Goal: Transaction & Acquisition: Purchase product/service

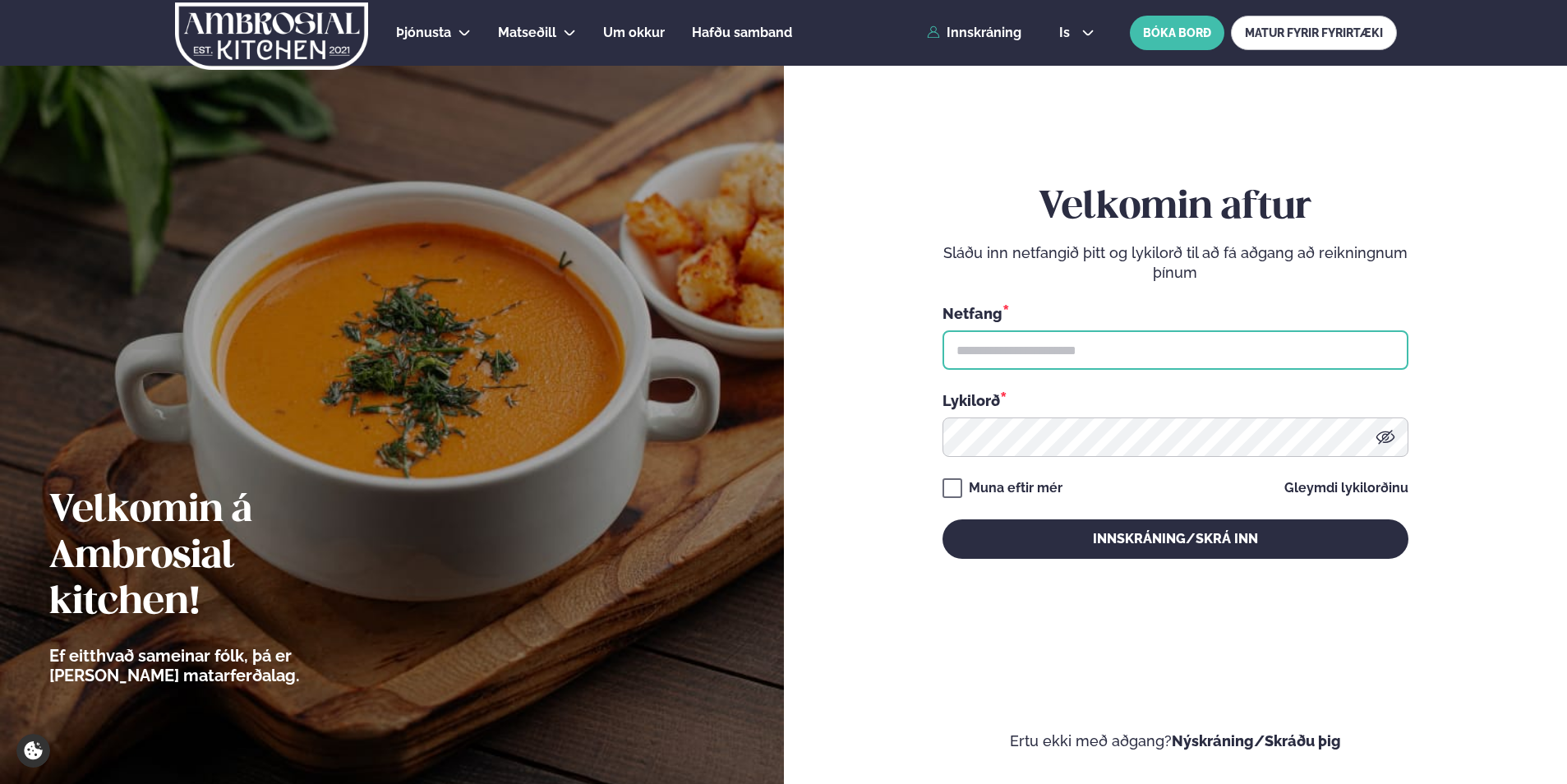
click at [1008, 351] on input "text" at bounding box center [1175, 350] width 466 height 39
type input "**********"
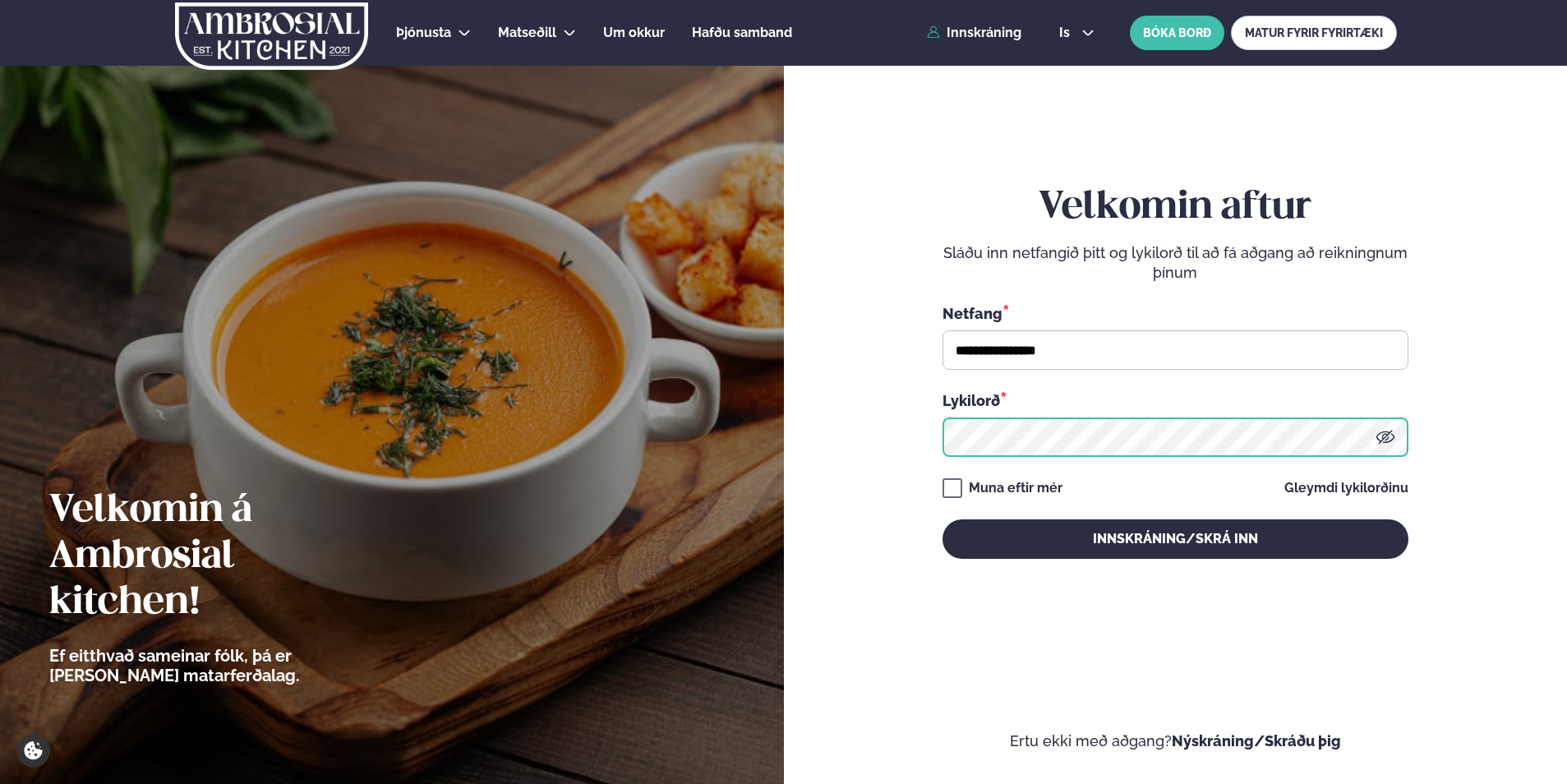
click at [942, 519] on button "Innskráning/Skrá inn" at bounding box center [1175, 539] width 466 height 39
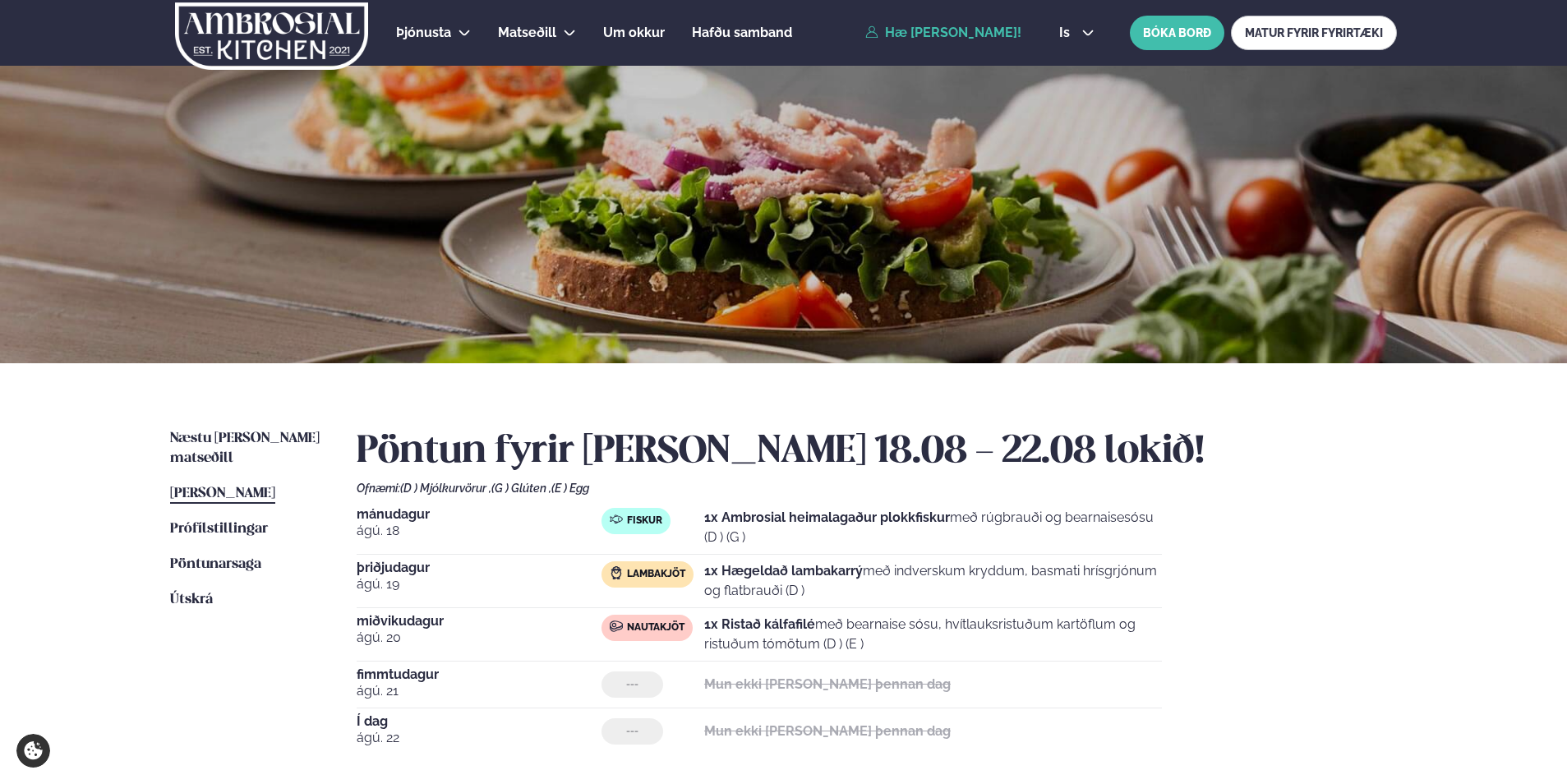
click at [949, 576] on div "Pöntun fyrir [PERSON_NAME] 18.08 - 22.08 lokið! Ofnæmi: (D ) Mjólkurvörur , (G …" at bounding box center [877, 606] width 1040 height 355
drag, startPoint x: 172, startPoint y: 759, endPoint x: 192, endPoint y: 730, distance: 35.2
click at [172, 759] on ul "Næstu [PERSON_NAME] matseðill Næsta vika [PERSON_NAME] matseðill [PERSON_NAME] …" at bounding box center [246, 612] width 153 height 368
click at [251, 433] on span "Næstu [PERSON_NAME] matseðill" at bounding box center [245, 448] width 150 height 34
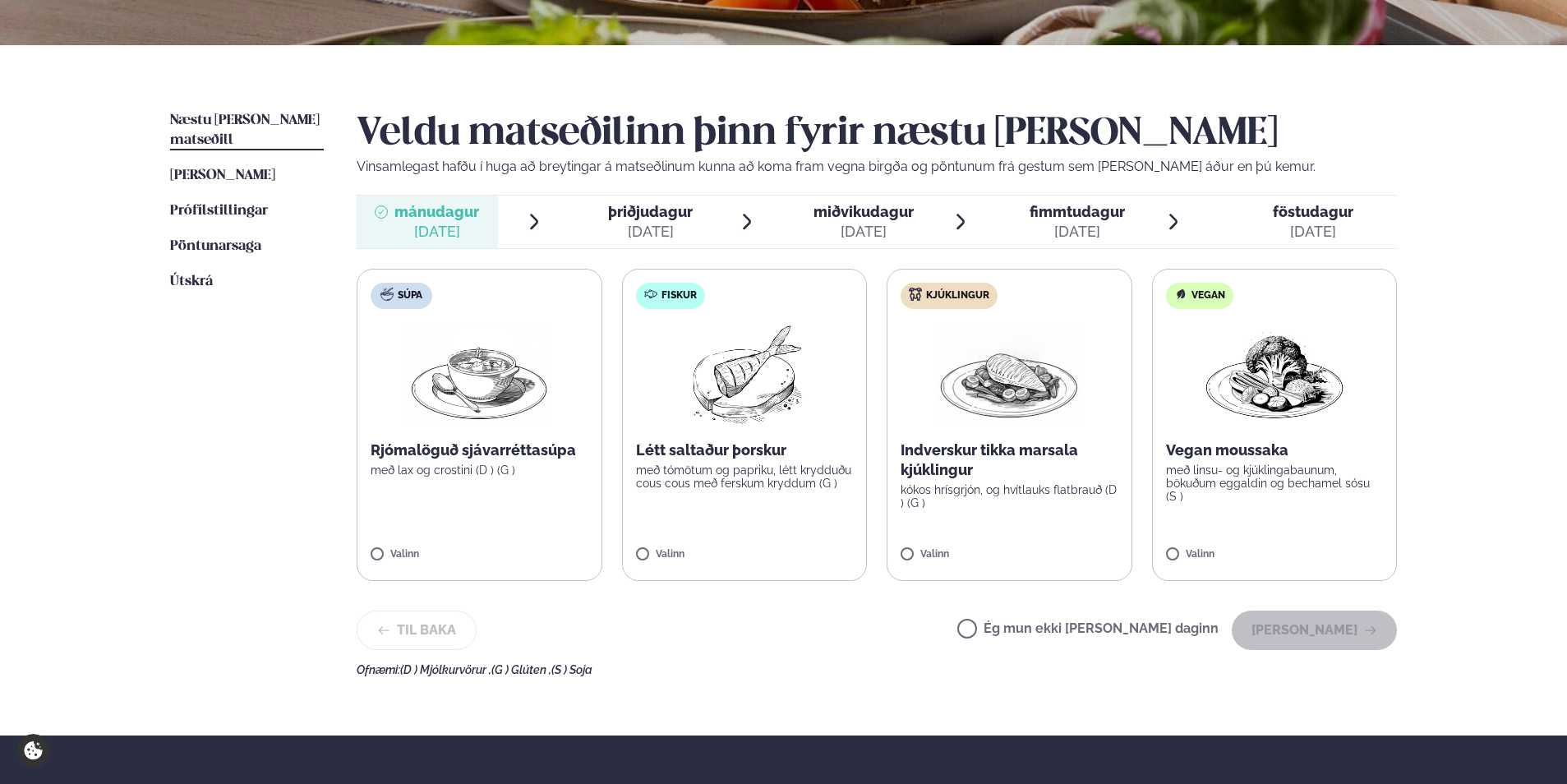
scroll to position [329, 0]
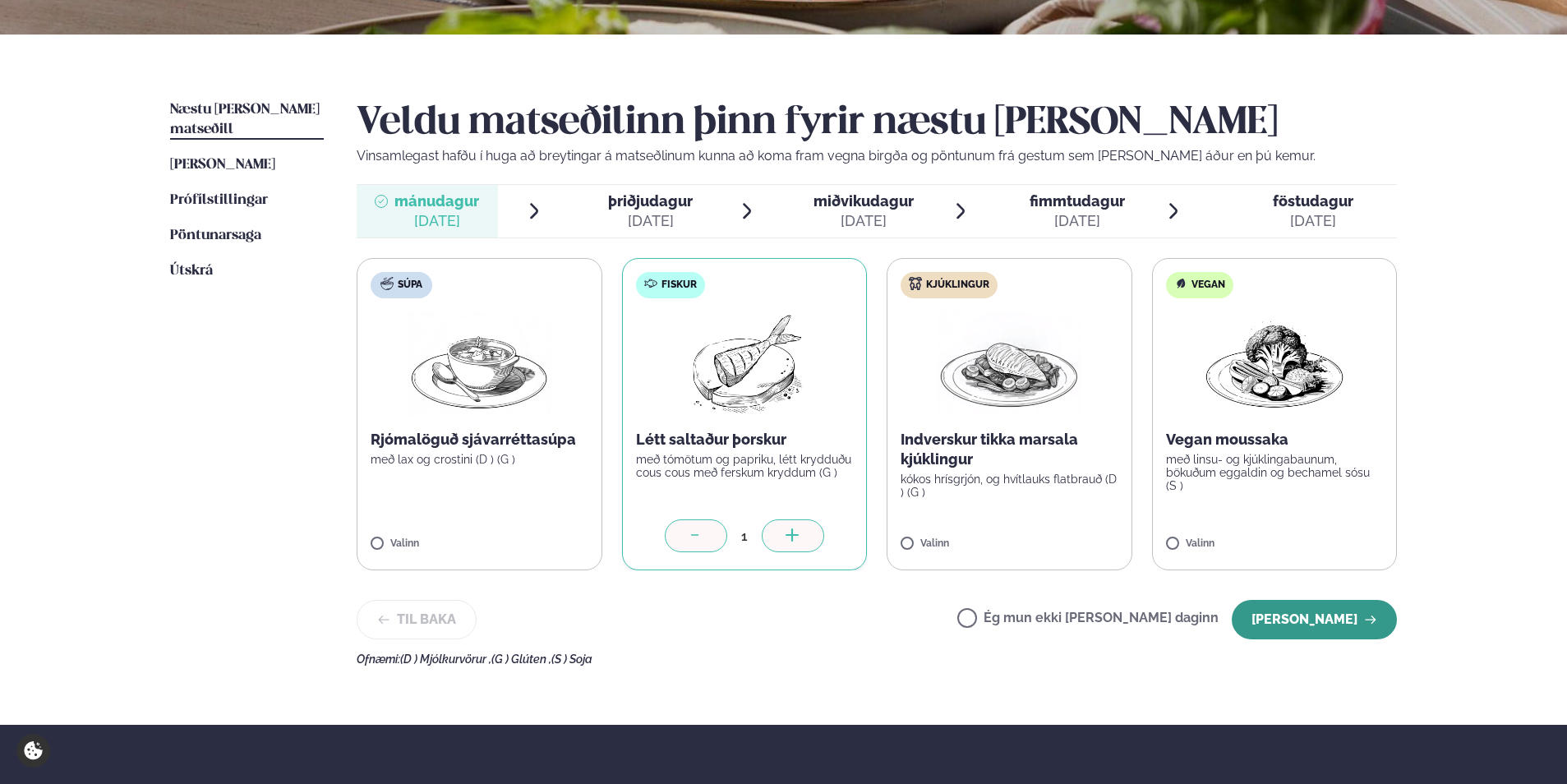
click at [1366, 619] on icon "button" at bounding box center [1371, 619] width 13 height 13
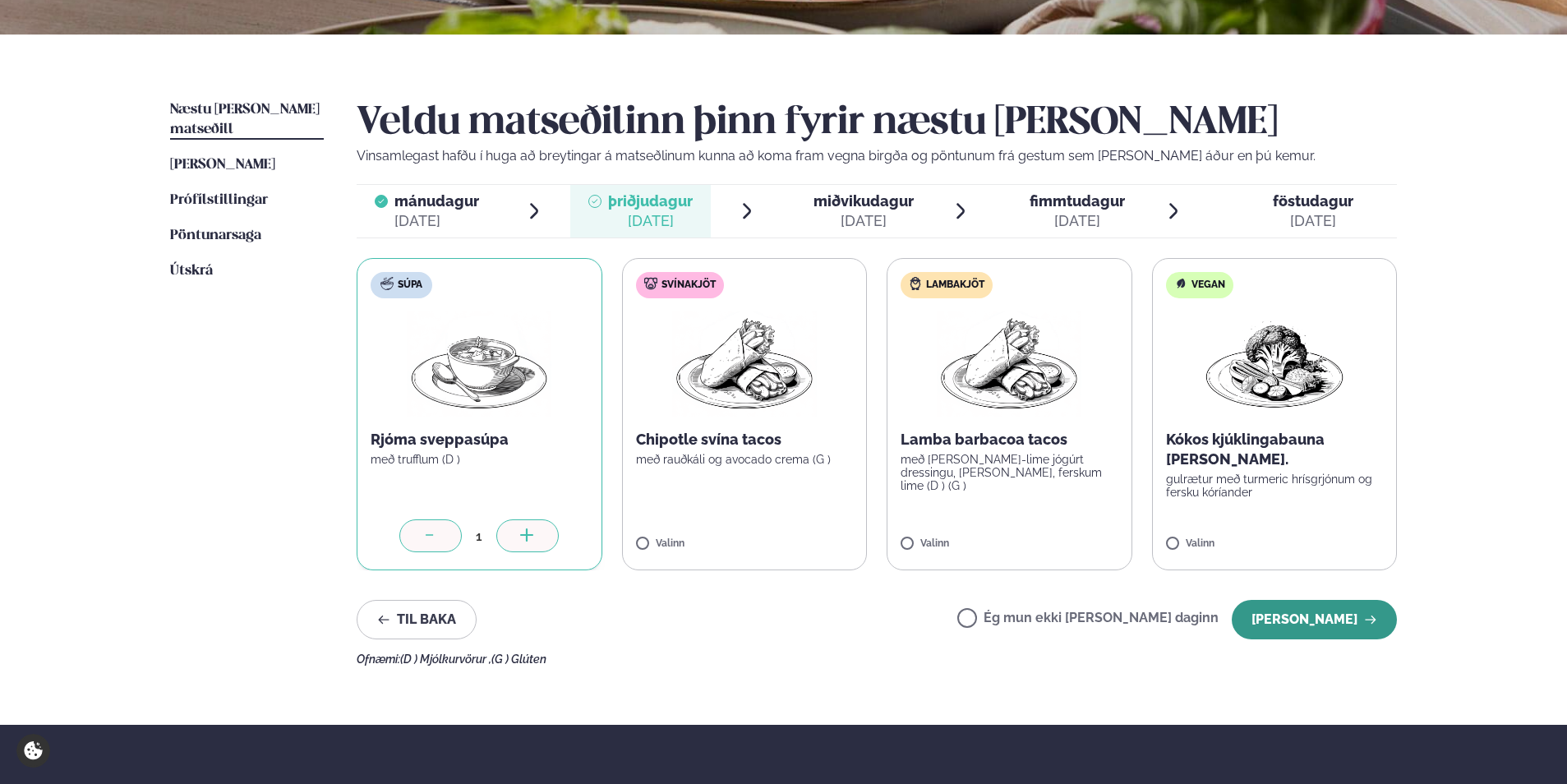
click at [1322, 621] on button "[PERSON_NAME]" at bounding box center [1315, 619] width 166 height 39
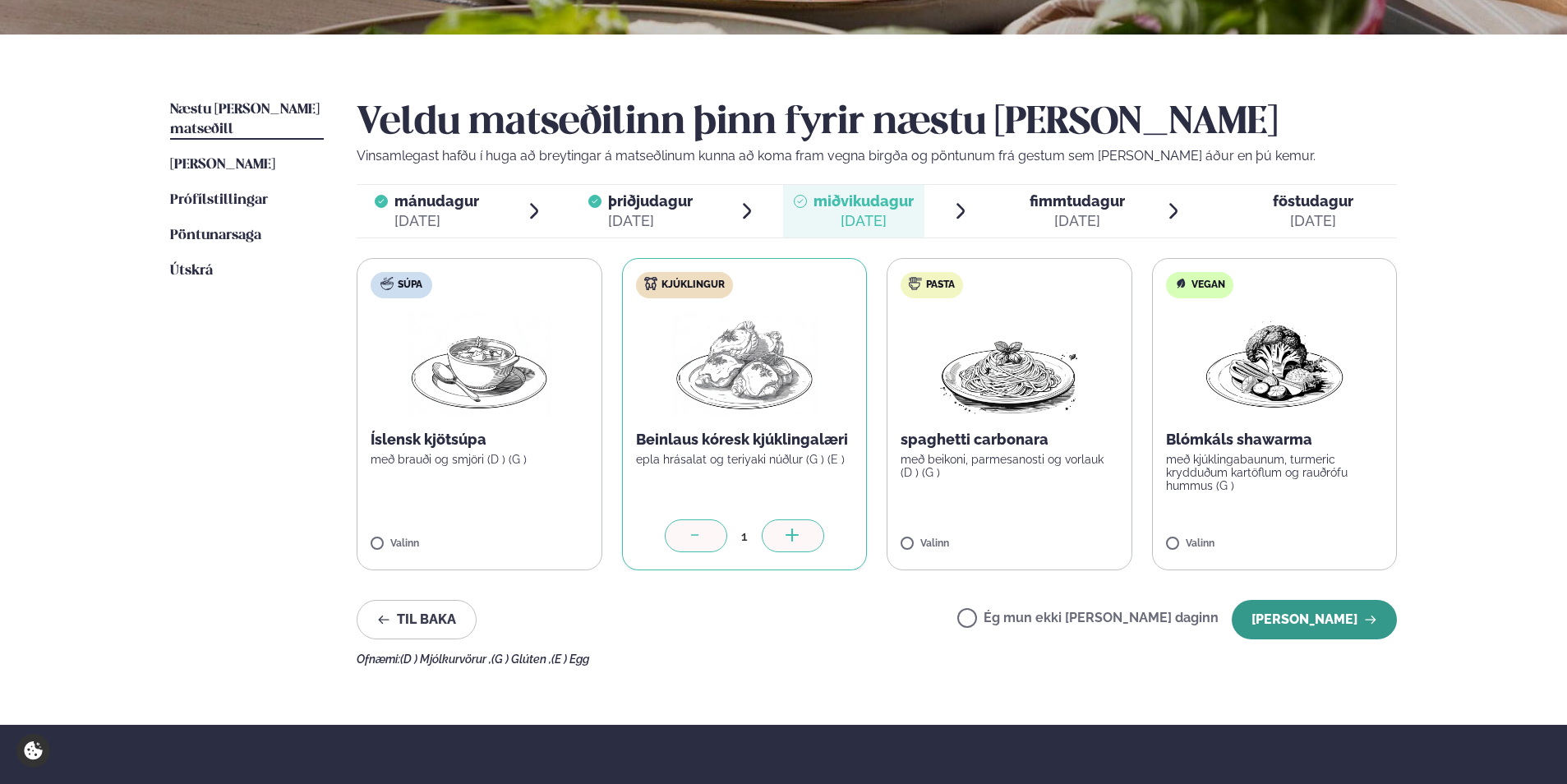
click at [1322, 618] on button "[PERSON_NAME]" at bounding box center [1315, 619] width 166 height 39
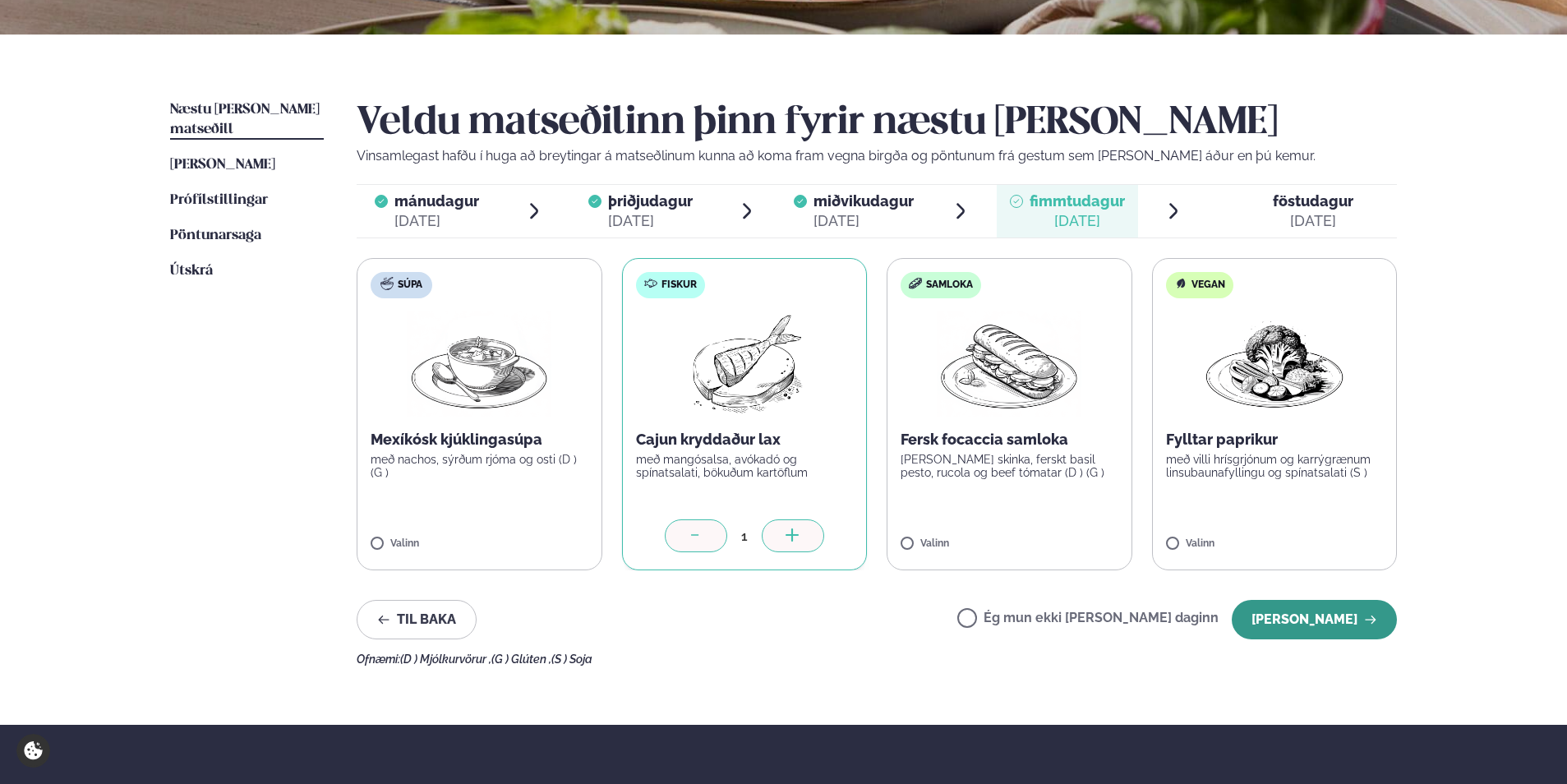
click at [1286, 619] on button "[PERSON_NAME]" at bounding box center [1315, 619] width 166 height 39
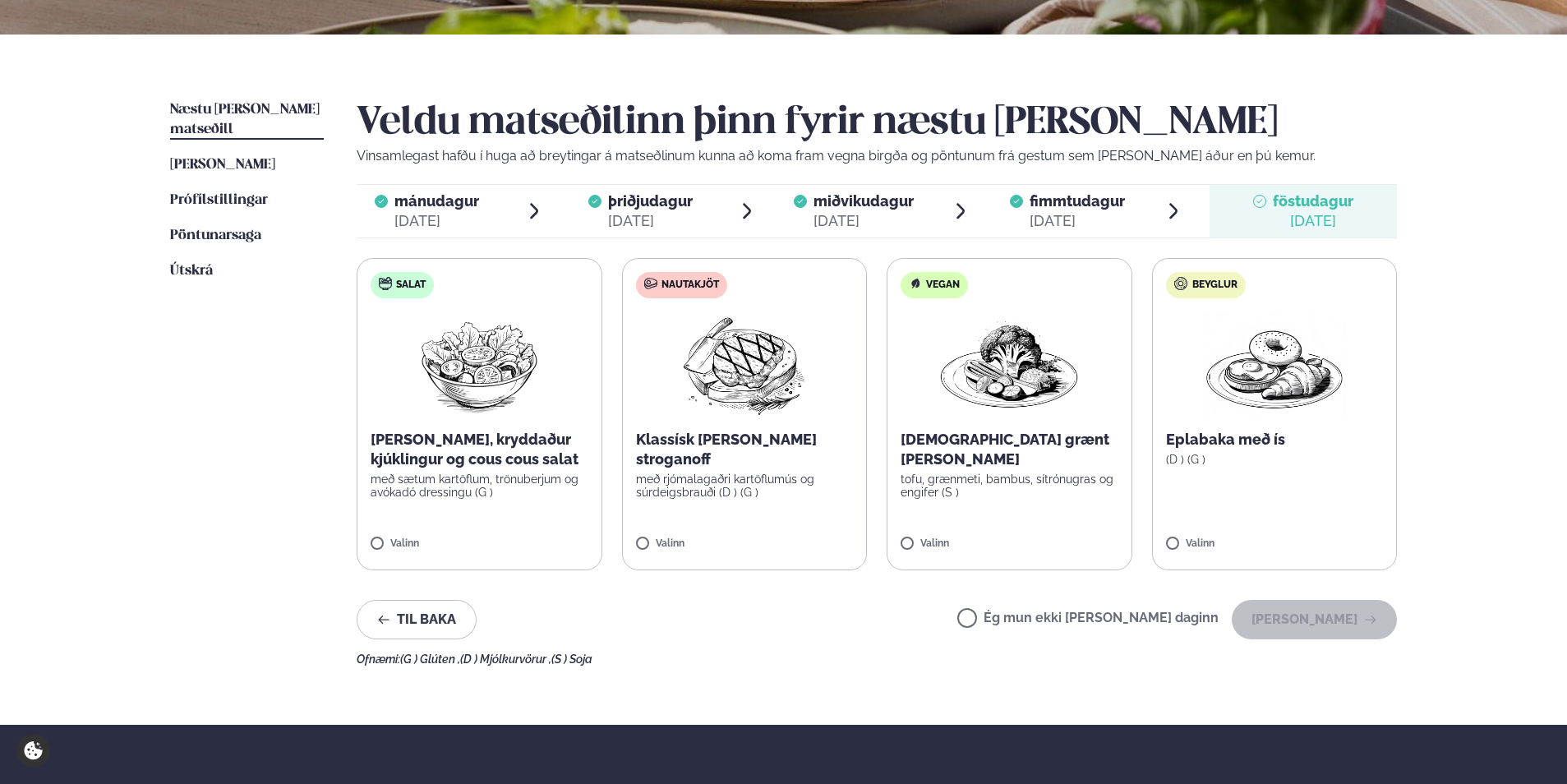
click at [1020, 621] on label "Ég mun ekki [PERSON_NAME] daginn" at bounding box center [1088, 619] width 261 height 17
click at [1288, 622] on button "[PERSON_NAME]" at bounding box center [1315, 619] width 166 height 39
